Goal: Task Accomplishment & Management: Use online tool/utility

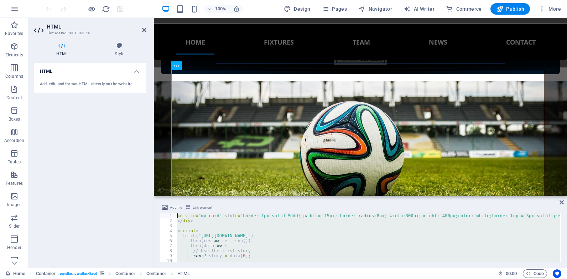
drag, startPoint x: 207, startPoint y: 254, endPoint x: 170, endPoint y: 215, distance: 54.2
click at [170, 215] on div "<div id="my-card" style="border:1px solid #ddd; padding:15px; border-radius:8px…" at bounding box center [361, 237] width 402 height 48
type textarea "<div id="my-card" style="border:1px solid #ddd; padding:15px; border-radius:8px…"
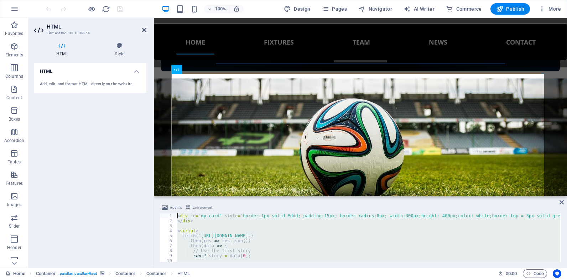
scroll to position [436, 0]
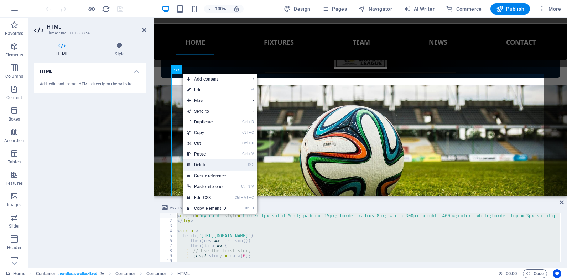
click at [205, 165] on link "⌦ Delete" at bounding box center [207, 164] width 48 height 11
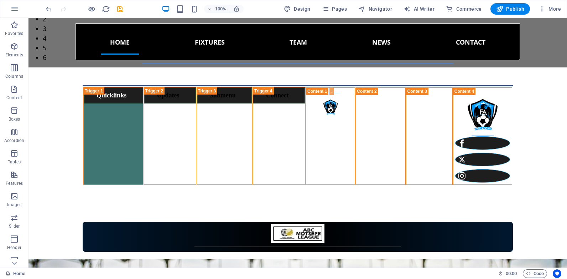
scroll to position [339, 0]
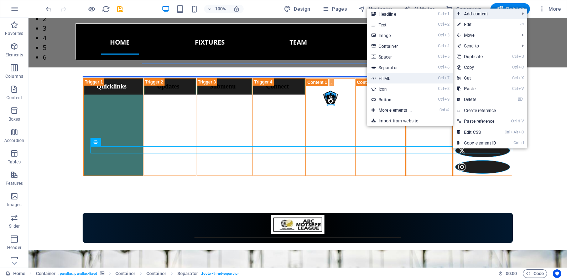
click at [398, 81] on link "Ctrl 7 HTML" at bounding box center [396, 78] width 59 height 11
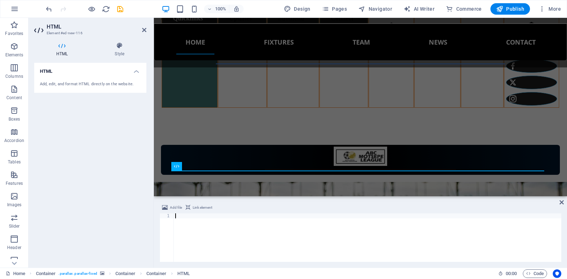
paste textarea "</script>"
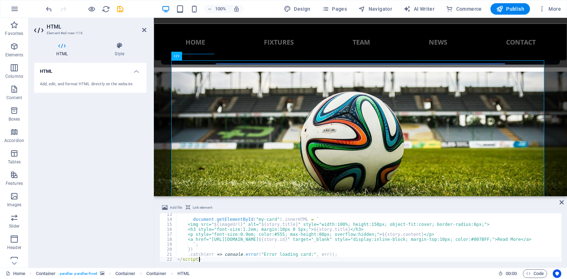
scroll to position [456, 0]
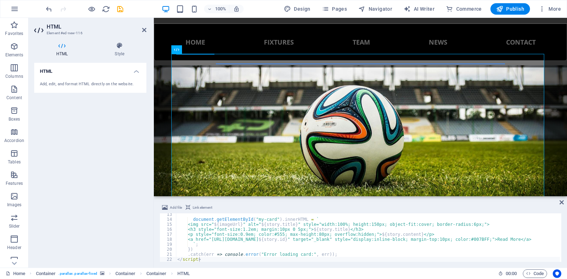
click at [132, 70] on h4 "HTML" at bounding box center [90, 69] width 112 height 13
click at [132, 70] on h4 "HTML" at bounding box center [90, 71] width 112 height 17
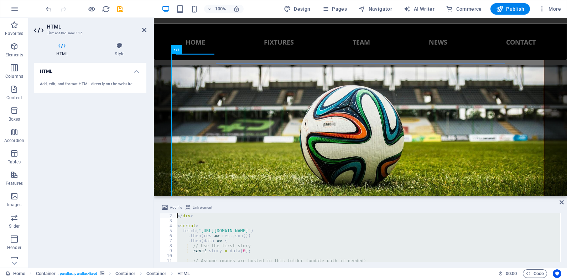
scroll to position [0, 0]
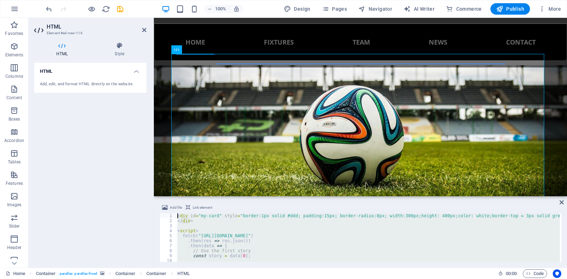
drag, startPoint x: 201, startPoint y: 258, endPoint x: 172, endPoint y: 212, distance: 53.5
click at [172, 212] on div "Add file Link element </script> 1 2 3 4 5 6 7 8 9 10 11 12 < div id = "my-card"…" at bounding box center [361, 232] width 402 height 58
type textarea "<div id="my-card" style="border:1px solid #ddd; padding:15px; border-radius:8px…"
paste textarea
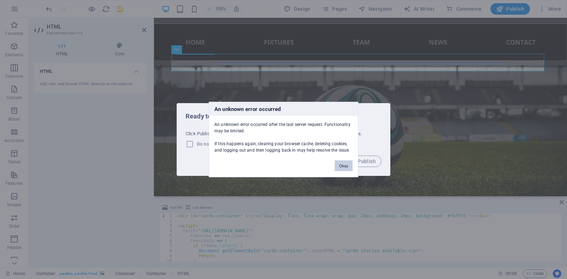
click at [339, 166] on button "Okay" at bounding box center [344, 165] width 18 height 11
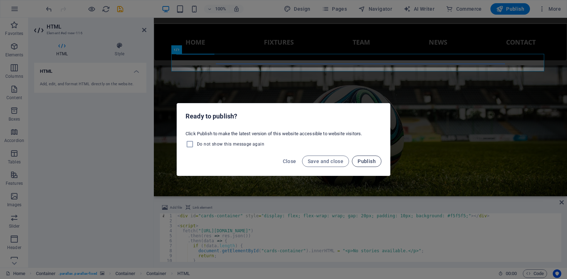
click at [365, 161] on span "Publish" at bounding box center [367, 161] width 18 height 6
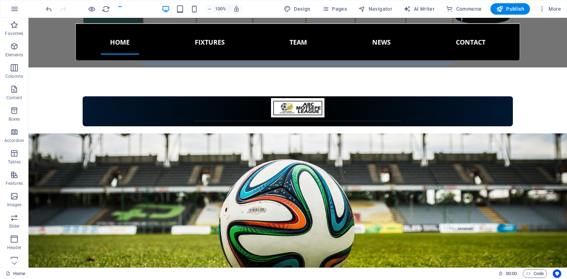
scroll to position [439, 0]
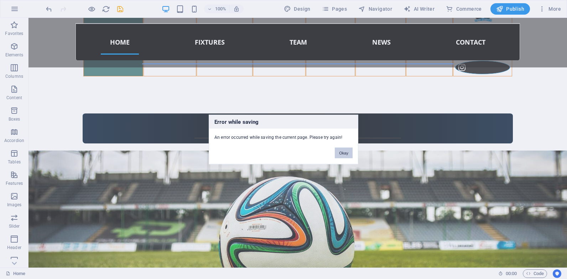
click at [340, 152] on button "Okay" at bounding box center [344, 153] width 18 height 11
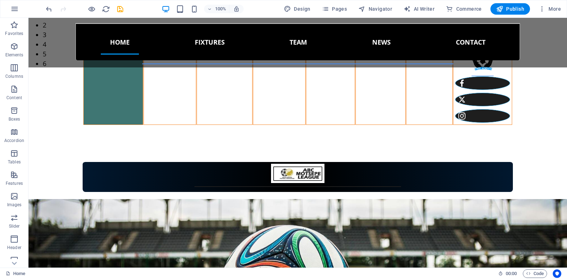
scroll to position [399, 0]
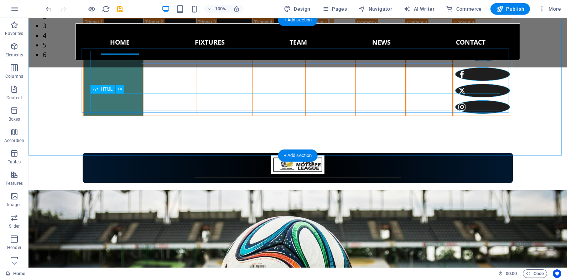
click at [96, 263] on div at bounding box center [298, 271] width 410 height 17
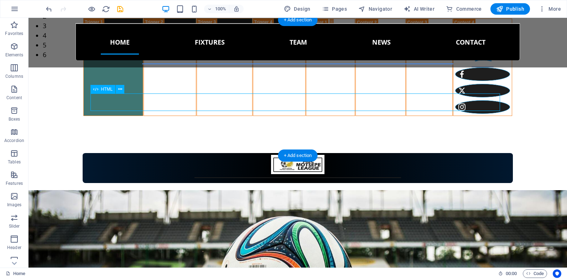
click at [96, 263] on div at bounding box center [298, 271] width 410 height 17
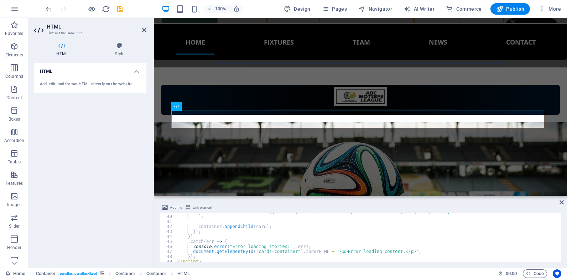
scroll to position [201, 0]
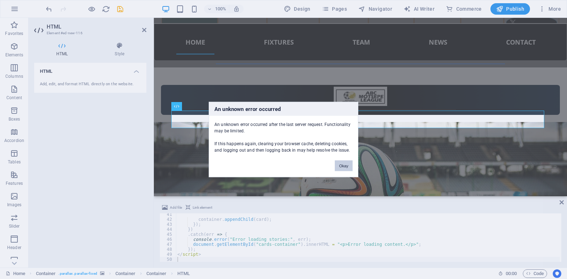
click at [345, 165] on button "Okay" at bounding box center [344, 165] width 18 height 11
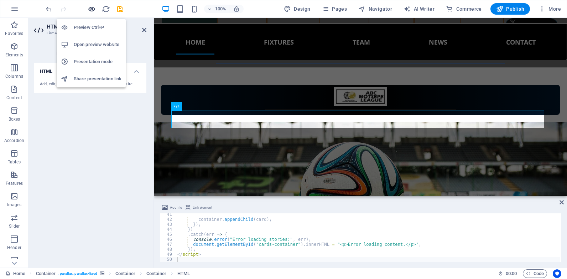
click at [90, 9] on icon "button" at bounding box center [92, 9] width 8 height 8
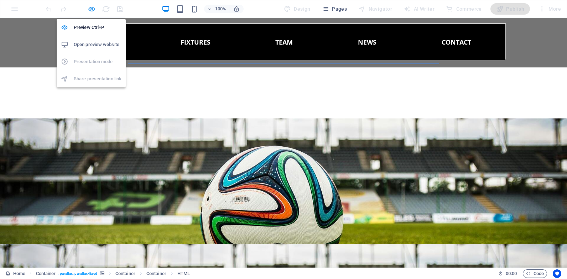
scroll to position [252, 0]
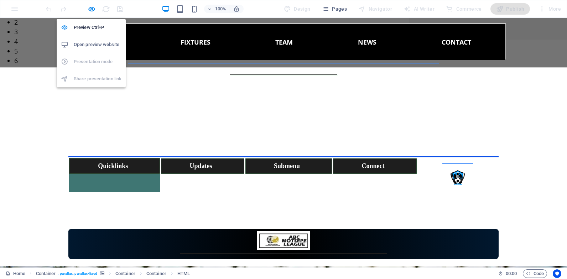
click at [89, 44] on h6 "Open preview website" at bounding box center [98, 44] width 48 height 9
click at [91, 8] on icon "button" at bounding box center [92, 9] width 8 height 8
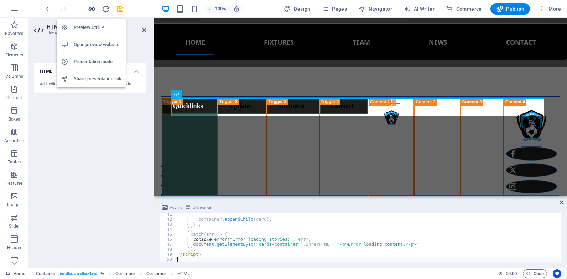
scroll to position [411, 0]
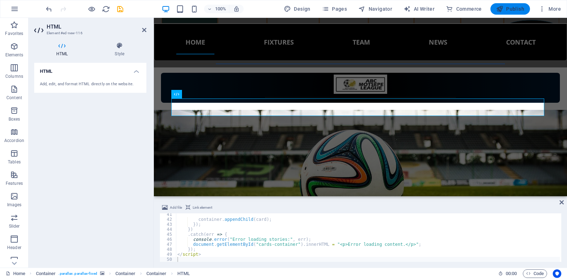
click at [503, 10] on icon "button" at bounding box center [499, 8] width 7 height 7
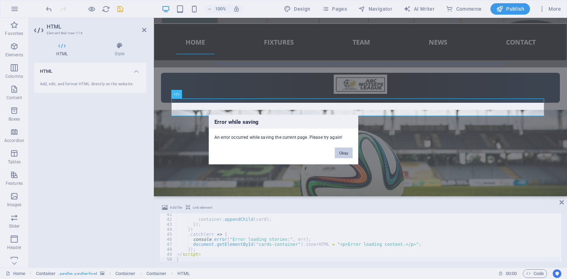
click at [343, 154] on button "Okay" at bounding box center [344, 153] width 18 height 11
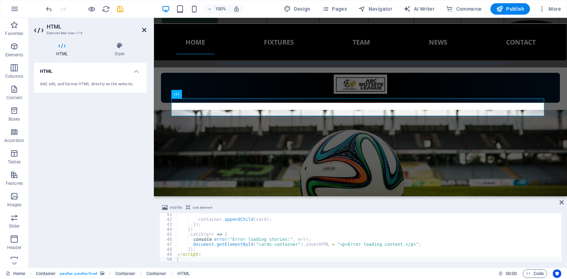
click at [143, 29] on icon at bounding box center [144, 30] width 4 height 6
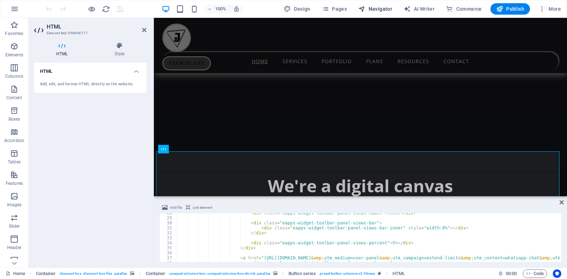
scroll to position [274, 0]
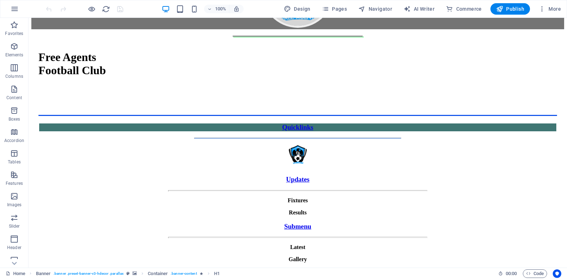
scroll to position [417, 0]
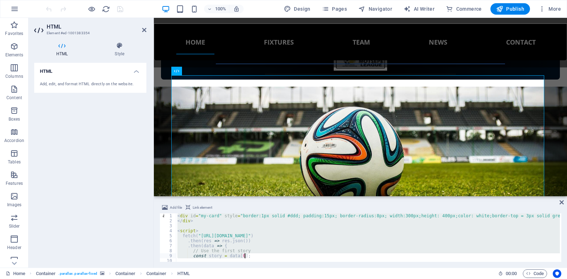
scroll to position [68, 0]
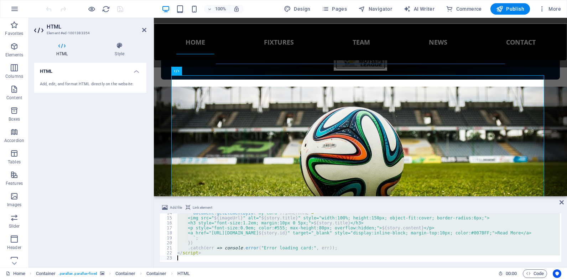
drag, startPoint x: 177, startPoint y: 217, endPoint x: 248, endPoint y: 277, distance: 93.5
click at [248, 267] on section "Favorites Elements Columns Content Boxes Accordion Tables Features Images Slide…" at bounding box center [283, 142] width 567 height 249
type textarea "</script>"
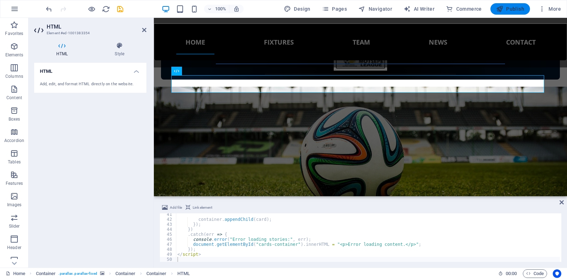
click at [511, 8] on span "Publish" at bounding box center [510, 8] width 28 height 7
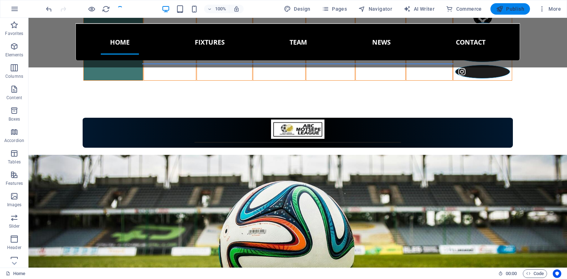
scroll to position [417, 0]
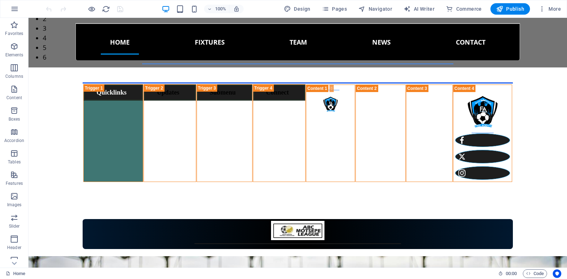
scroll to position [346, 0]
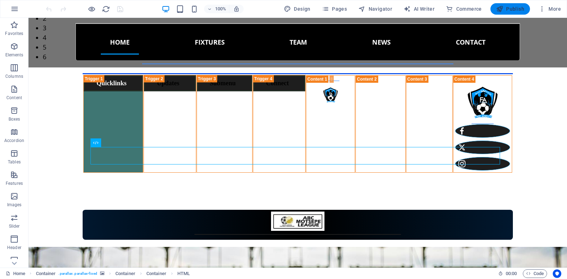
click at [511, 8] on span "Publish" at bounding box center [510, 8] width 28 height 7
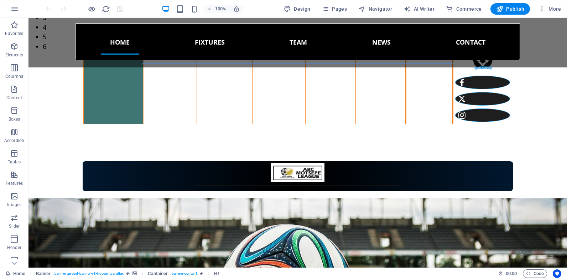
scroll to position [385, 0]
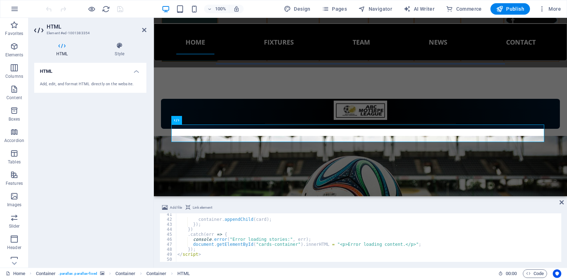
scroll to position [201, 0]
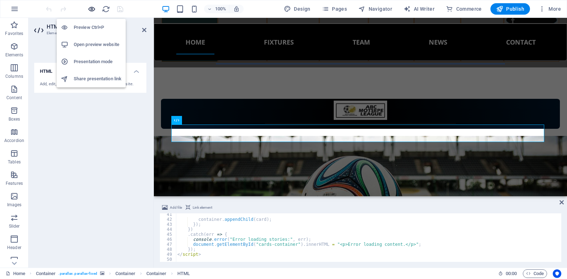
click at [92, 10] on icon "button" at bounding box center [92, 9] width 8 height 8
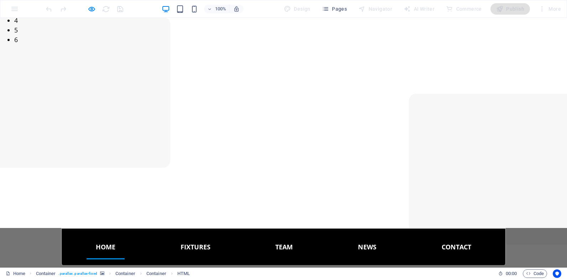
scroll to position [0, 0]
